Goal: Check status: Check status

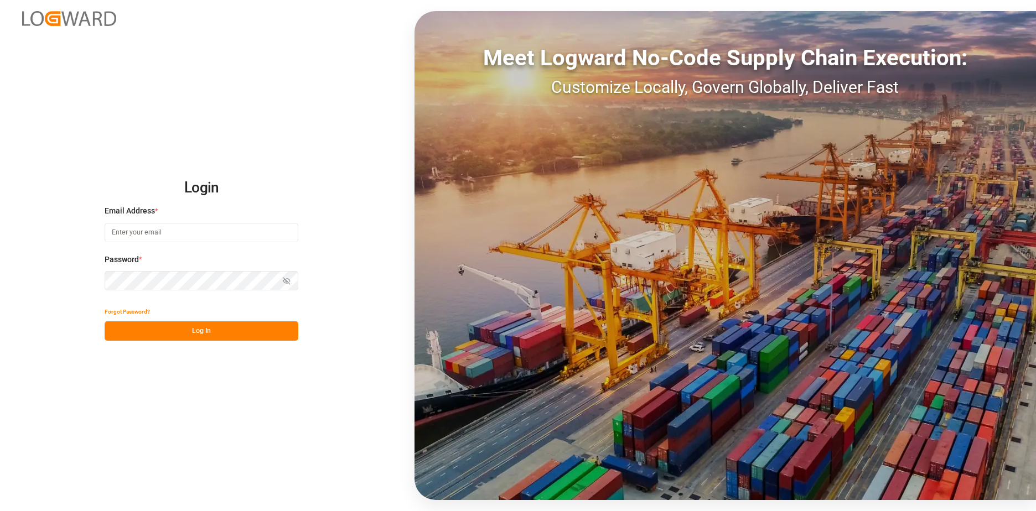
type input "[EMAIL_ADDRESS][DOMAIN_NAME]"
click at [221, 331] on button "Log In" at bounding box center [202, 331] width 194 height 19
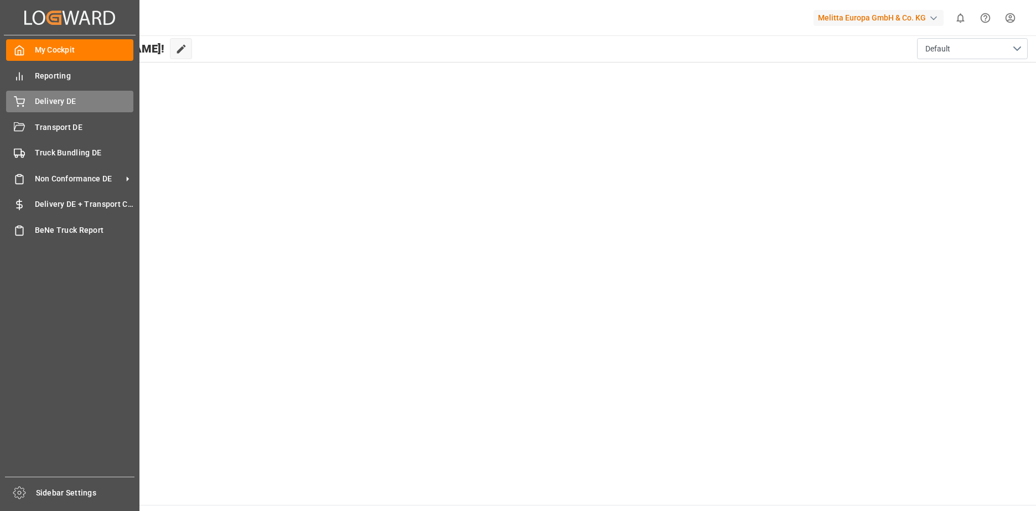
click at [58, 101] on span "Delivery DE" at bounding box center [84, 102] width 99 height 12
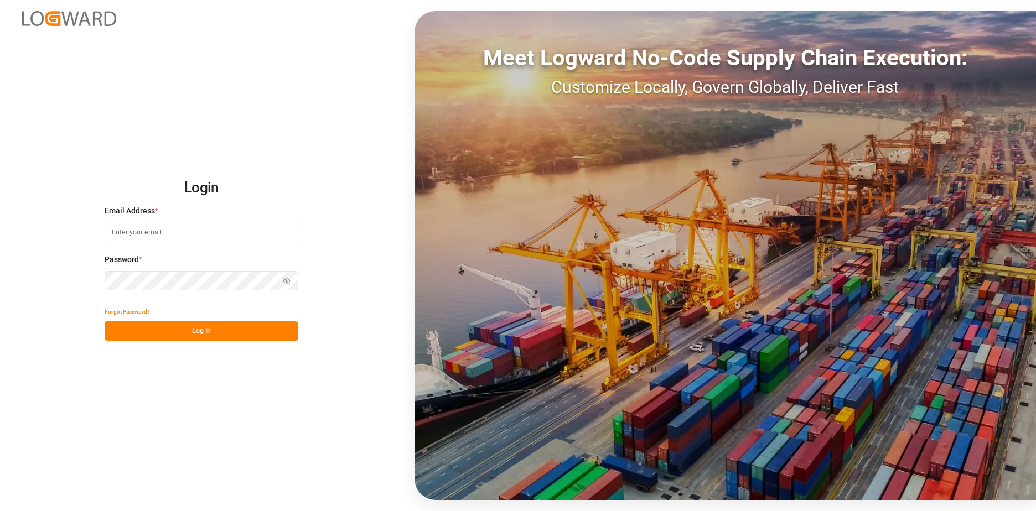
type input "[EMAIL_ADDRESS][DOMAIN_NAME]"
click at [243, 331] on button "Log In" at bounding box center [202, 331] width 194 height 19
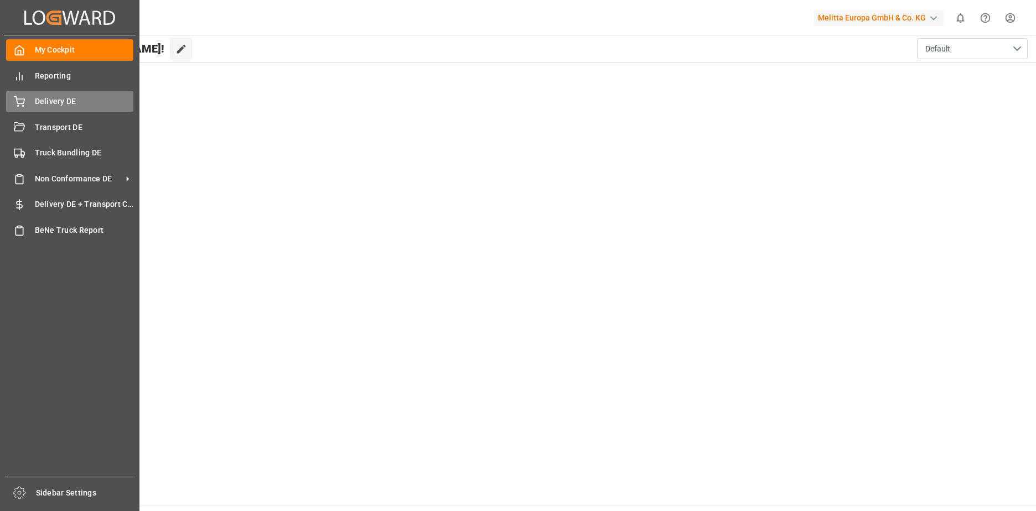
click at [42, 97] on span "Delivery DE" at bounding box center [84, 102] width 99 height 12
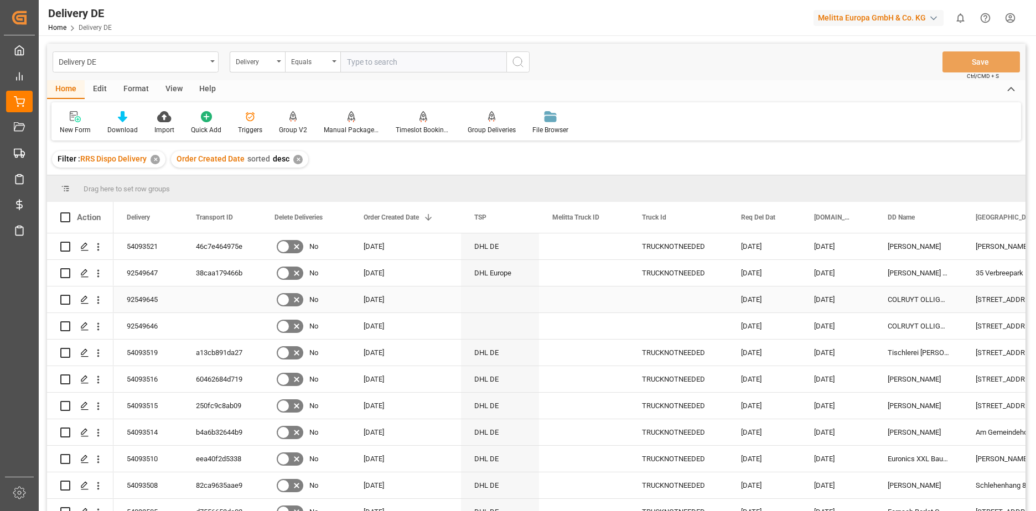
click at [66, 301] on input "Press Space to toggle row selection (unchecked)" at bounding box center [65, 300] width 10 height 10
checkbox input "true"
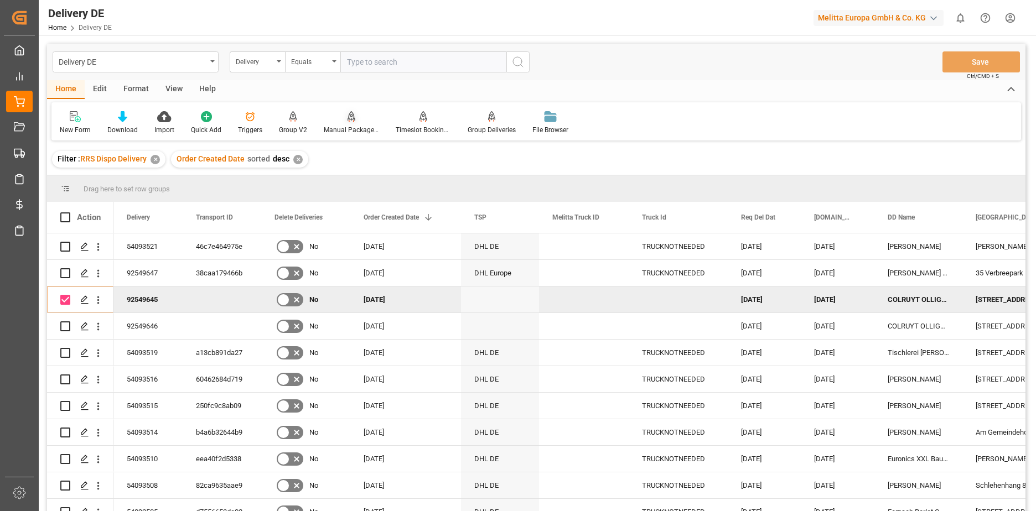
click at [346, 128] on div "Manual Package TypeDetermination" at bounding box center [351, 130] width 55 height 10
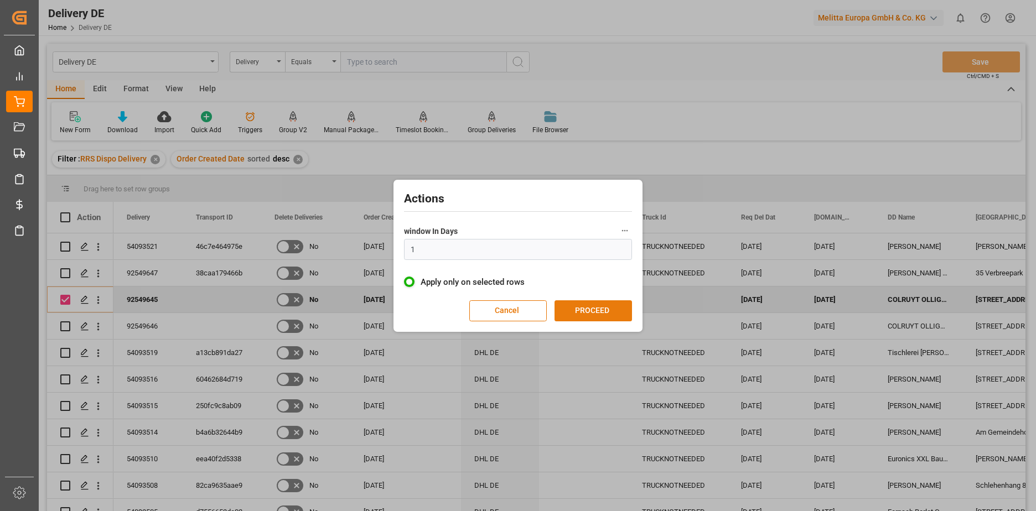
click at [582, 307] on button "PROCEED" at bounding box center [593, 311] width 77 height 21
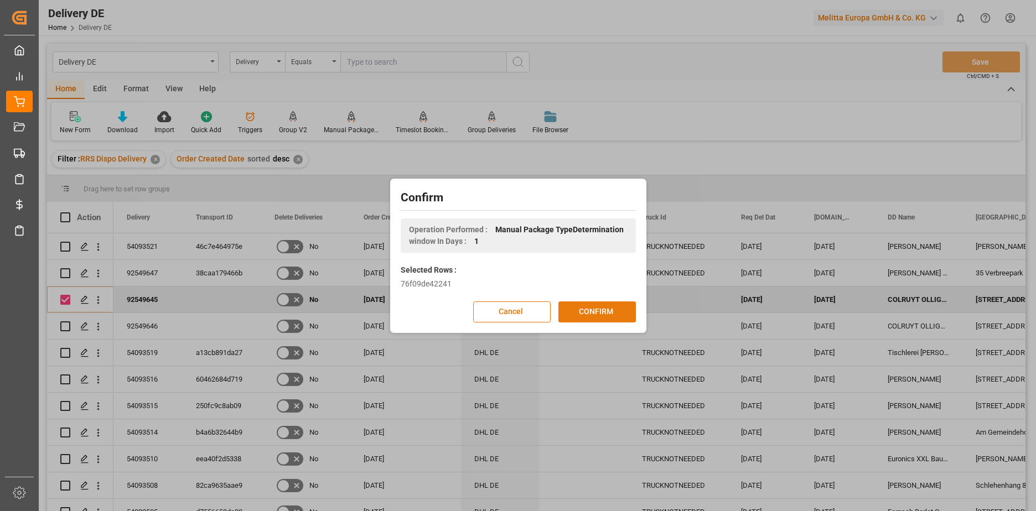
click at [576, 310] on button "CONFIRM" at bounding box center [596, 312] width 77 height 21
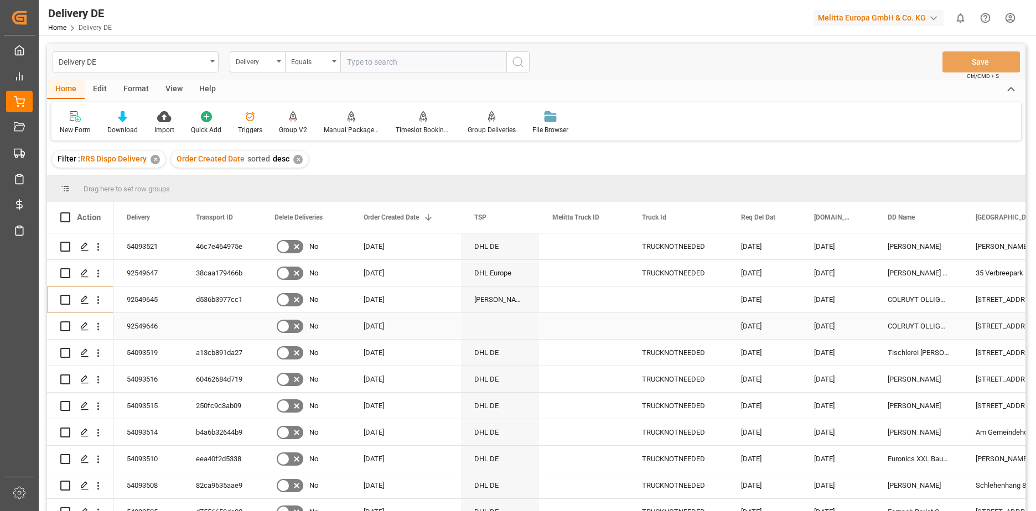
click at [64, 328] on input "Press Space to toggle row selection (unchecked)" at bounding box center [65, 327] width 10 height 10
checkbox input "true"
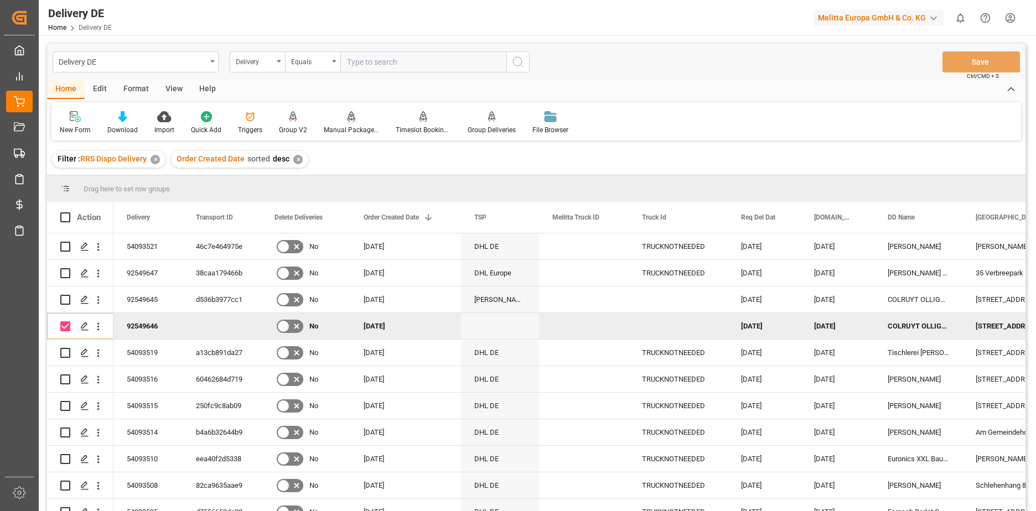
click at [336, 125] on div "Manual Package TypeDetermination" at bounding box center [351, 130] width 55 height 10
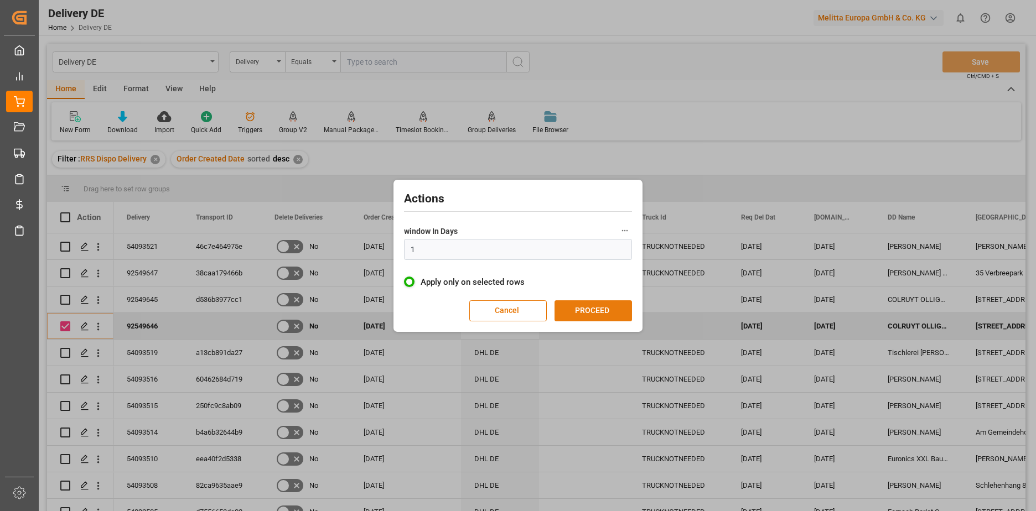
click at [603, 309] on button "PROCEED" at bounding box center [593, 311] width 77 height 21
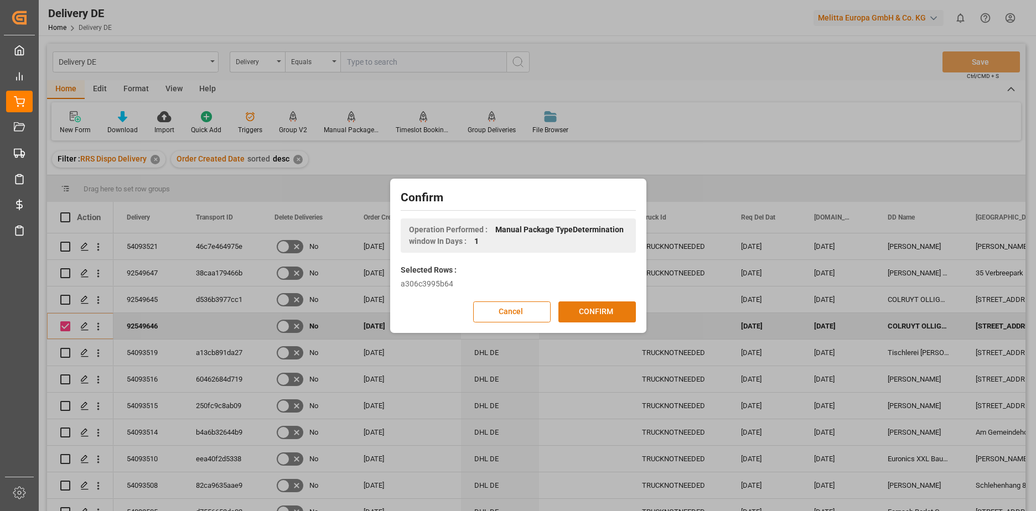
click at [587, 312] on button "CONFIRM" at bounding box center [596, 312] width 77 height 21
